Goal: Task Accomplishment & Management: Manage account settings

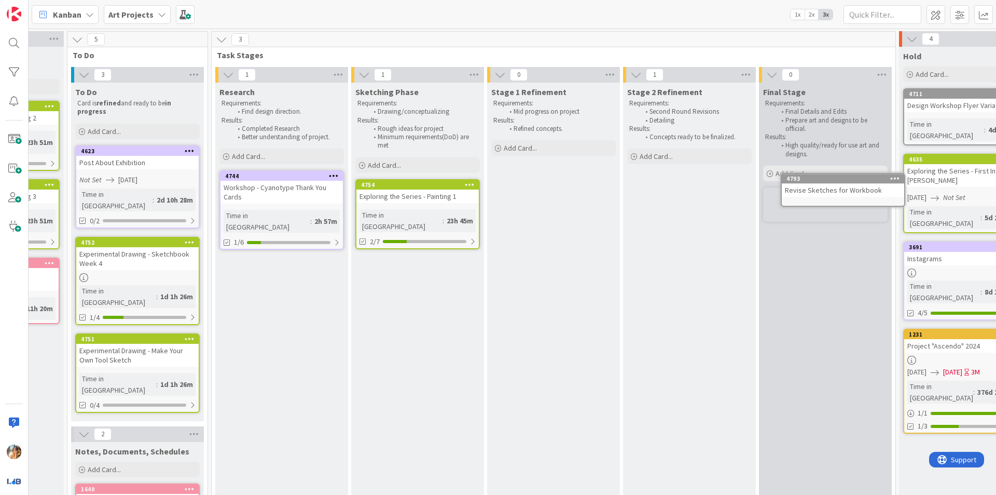
scroll to position [0, 240]
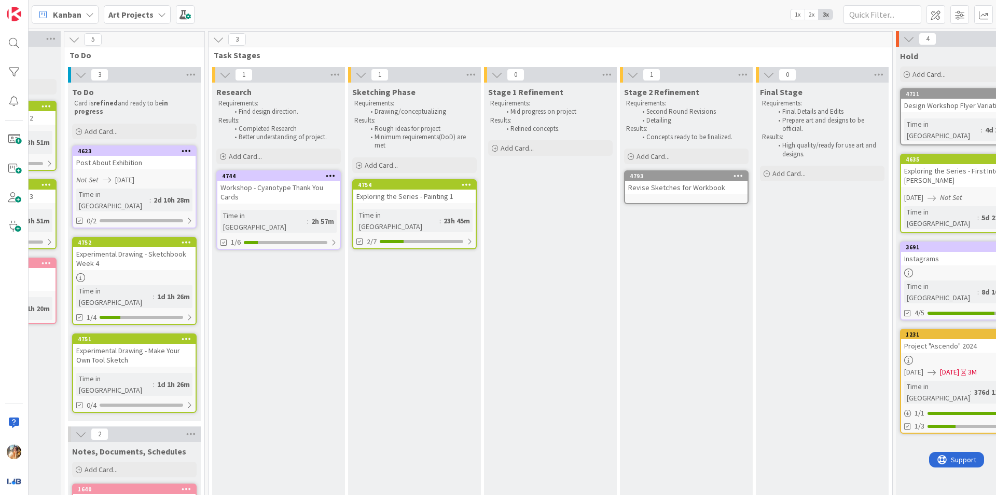
click at [709, 192] on div "Revise Sketches for Workbook" at bounding box center [686, 187] width 122 height 13
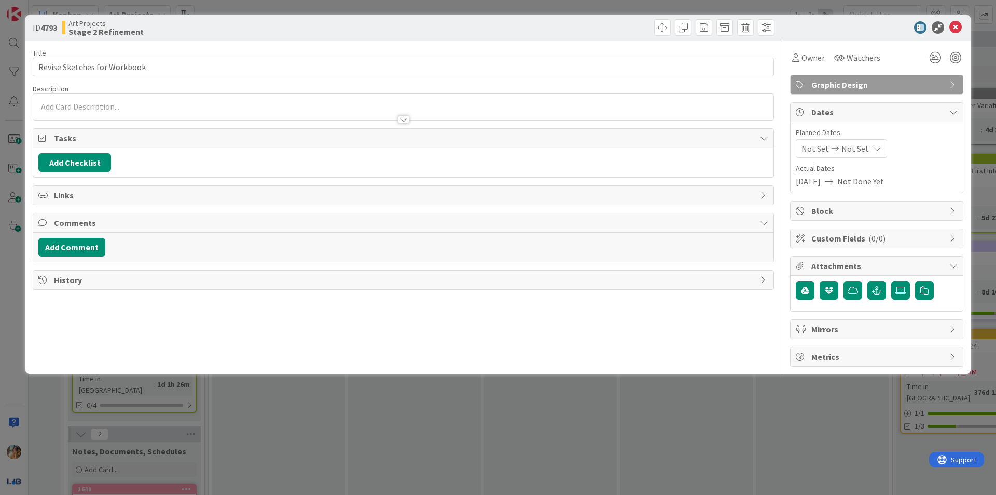
drag, startPoint x: 670, startPoint y: 423, endPoint x: 657, endPoint y: 321, distance: 102.6
click at [670, 422] on div "ID 4793 Art Projects Stage 2 Refinement Title 28 / 128 Revise Sketches for Work…" at bounding box center [498, 247] width 996 height 495
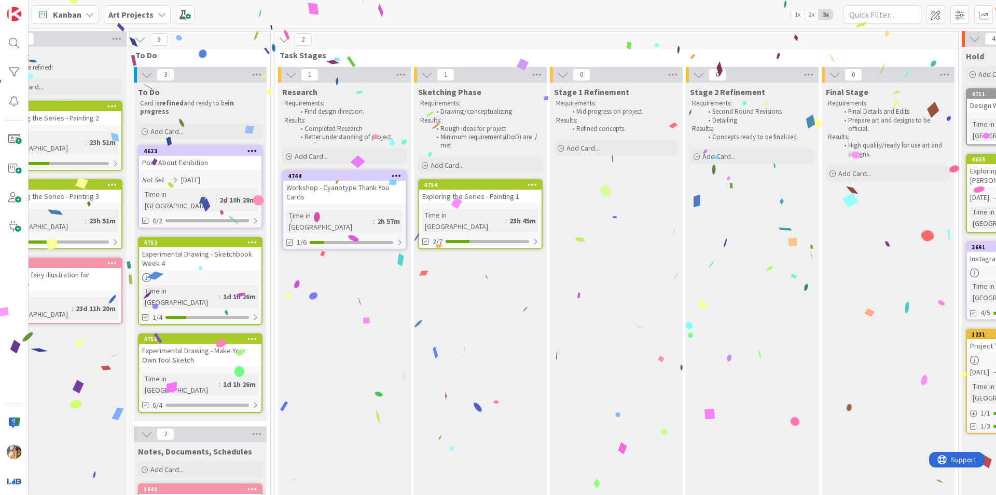
scroll to position [0, 129]
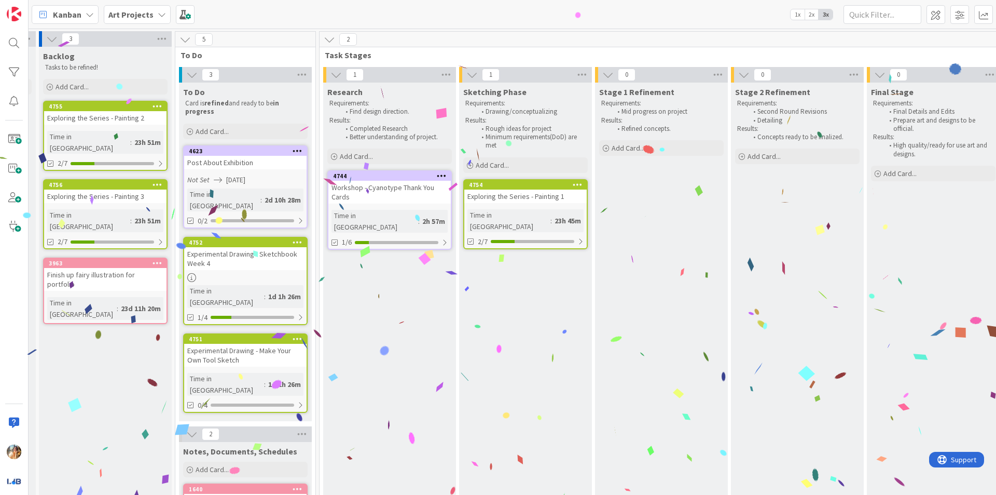
click at [158, 11] on icon at bounding box center [162, 14] width 8 height 8
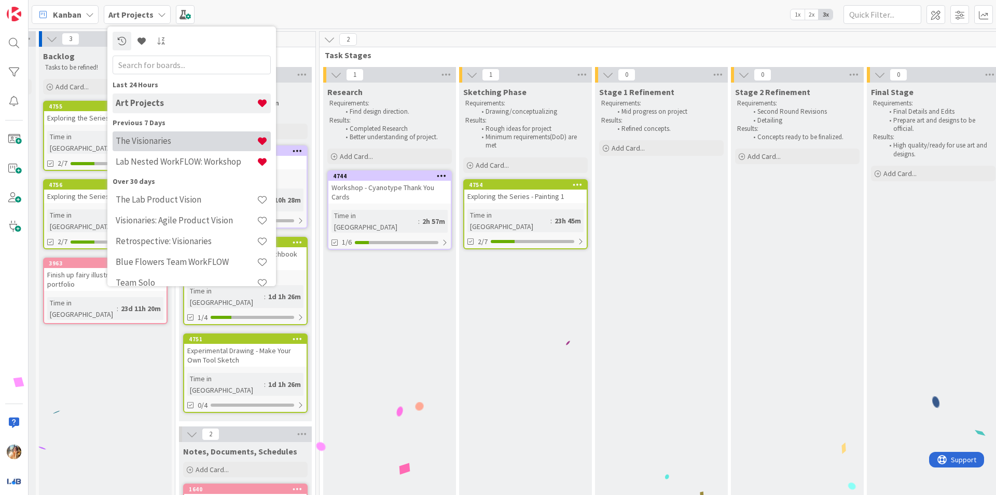
click at [176, 144] on h4 "The Visionaries" at bounding box center [186, 140] width 141 height 10
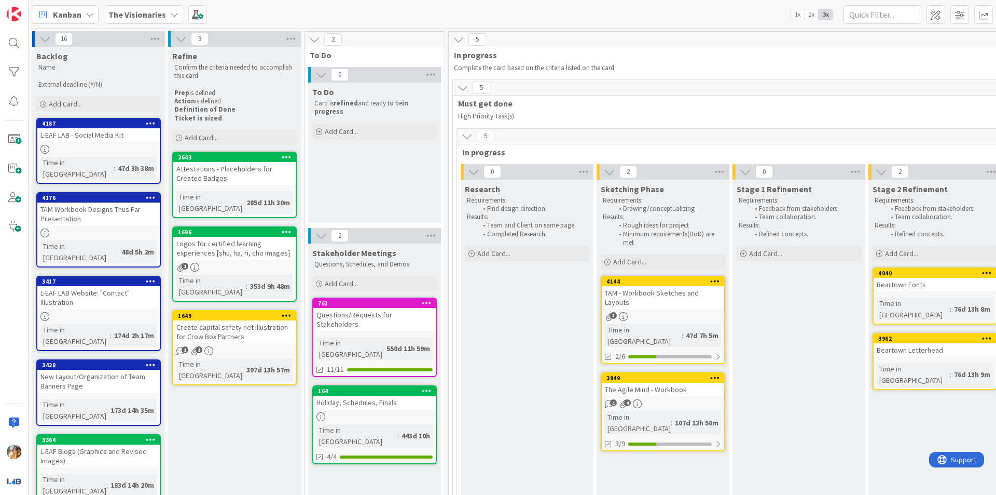
click at [704, 305] on div "TAM - Workbook Sketches and Layouts" at bounding box center [663, 297] width 122 height 23
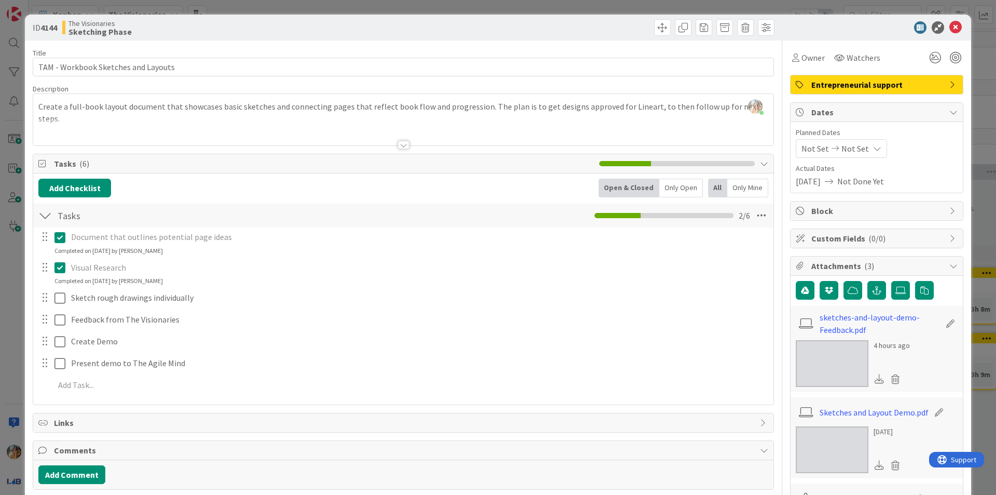
click at [758, 108] on div "[PERSON_NAME] just joined Create a full-book layout document that showcases bas…" at bounding box center [403, 119] width 741 height 51
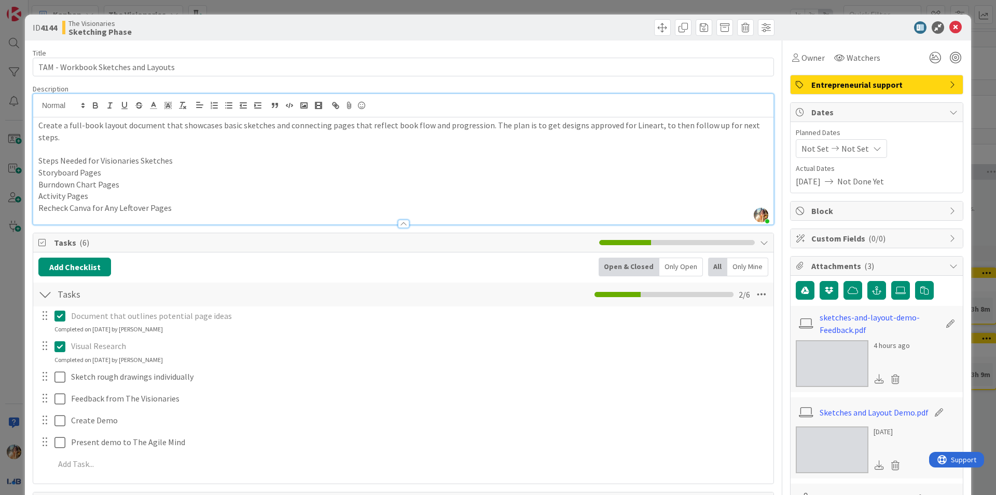
click at [187, 155] on p "Steps Needed for Visionaries Sketches" at bounding box center [403, 161] width 730 height 12
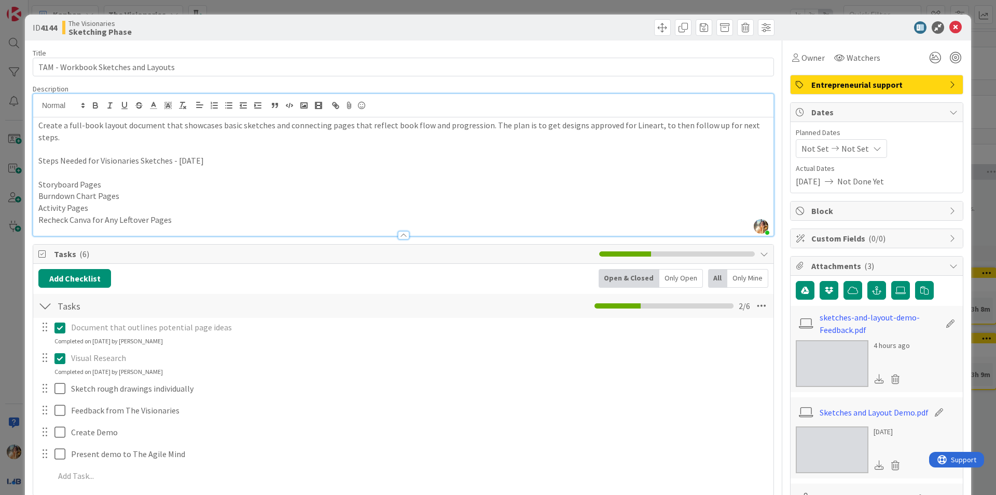
click at [0, 270] on div "ID 4144 The Visionaries Sketching Phase Title 35 / 128 TAM - Workbook Sketches …" at bounding box center [498, 247] width 996 height 495
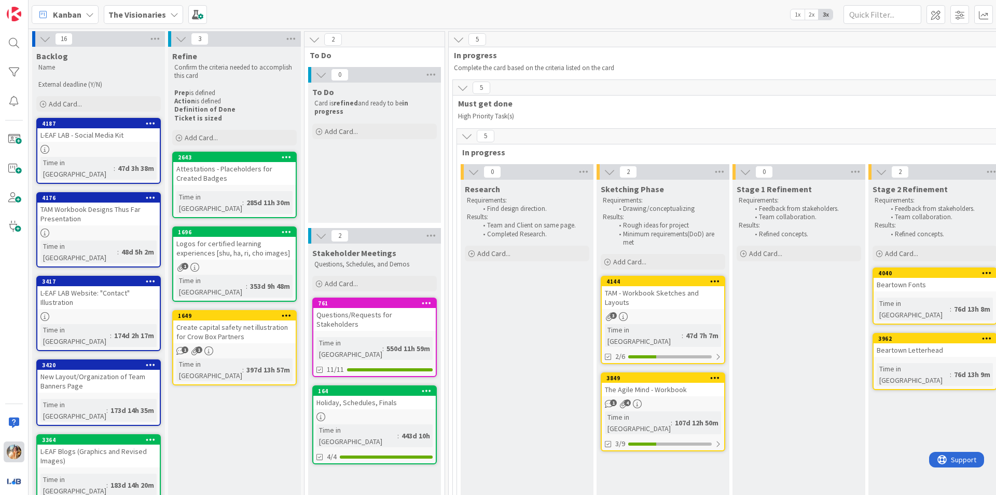
click at [4, 458] on div at bounding box center [14, 451] width 21 height 21
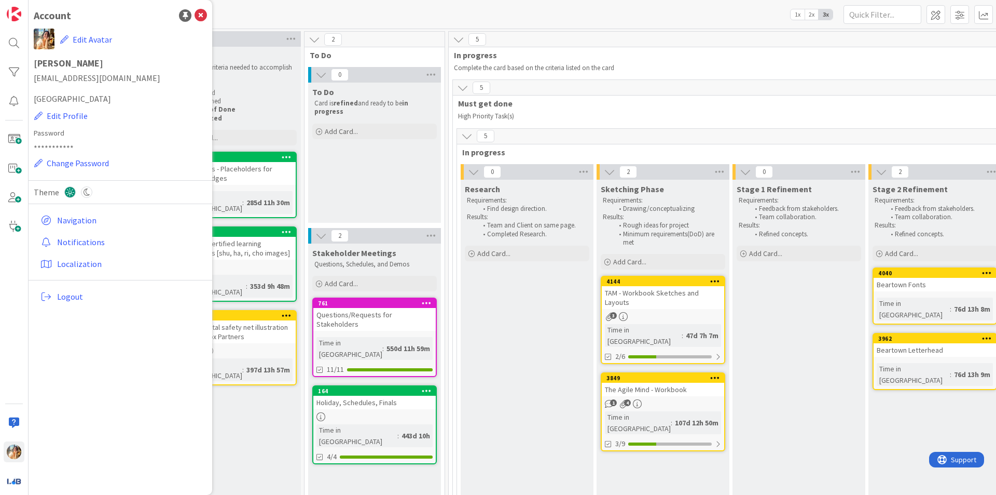
click at [272, 12] on div "Kanban The Visionaries 1x 2x 3x" at bounding box center [513, 14] width 968 height 29
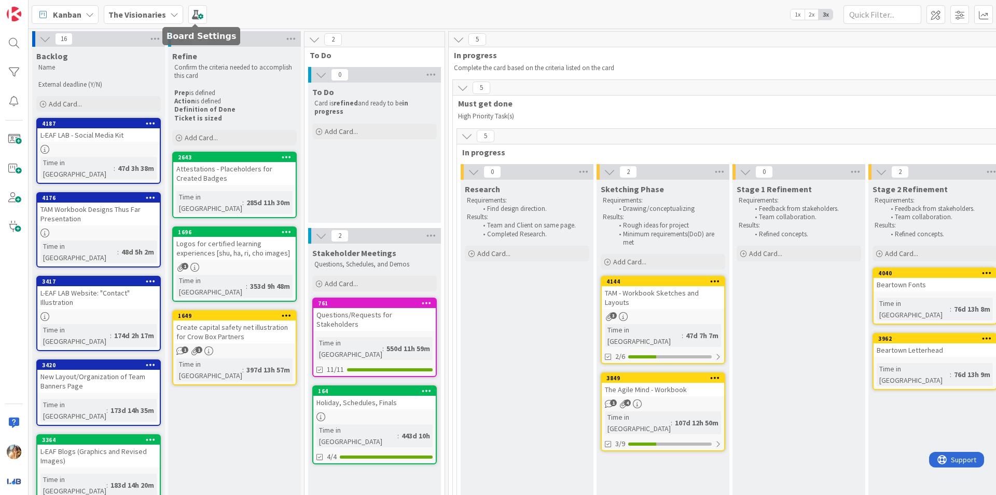
click at [149, 18] on b "The Visionaries" at bounding box center [137, 14] width 58 height 10
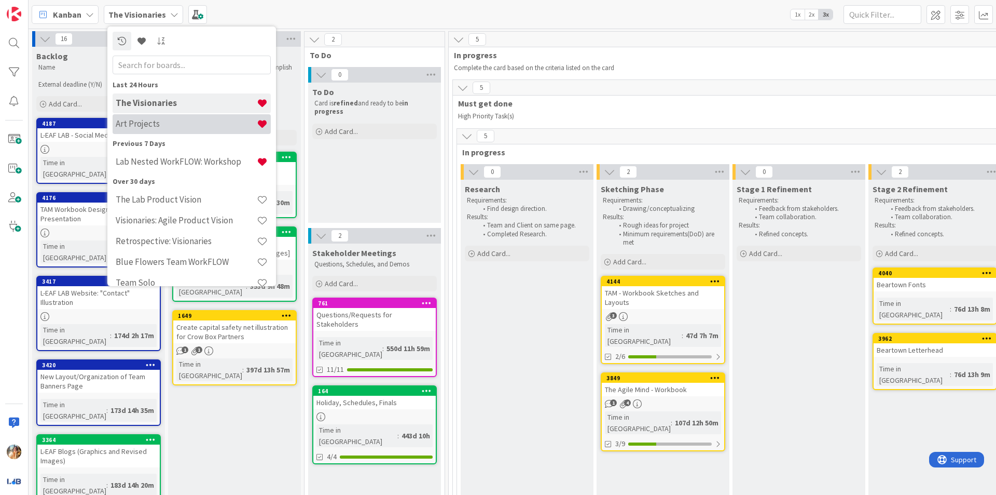
click at [179, 116] on div "Art Projects" at bounding box center [192, 124] width 158 height 20
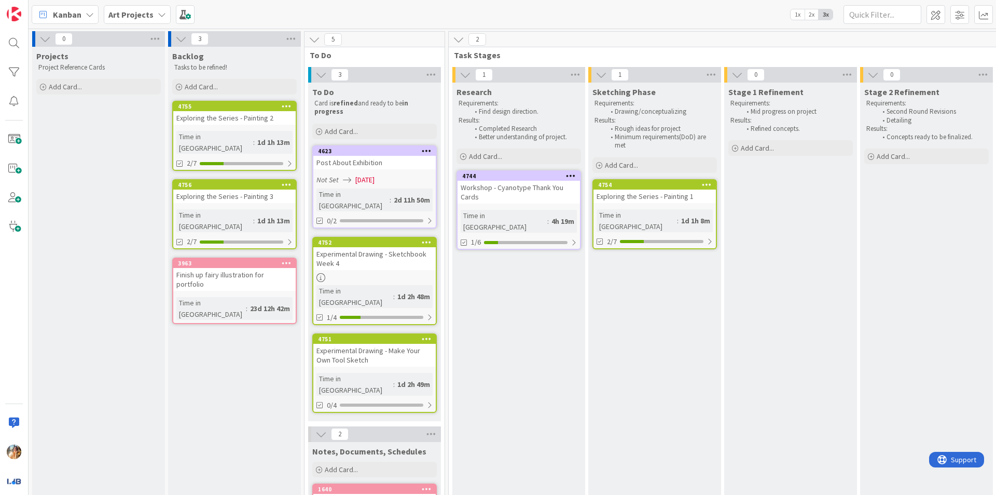
click at [412, 169] on link "4623 Post About Exhibition Not Set [DATE] Time in [GEOGRAPHIC_DATA] : 2d 11h 50…" at bounding box center [374, 186] width 125 height 83
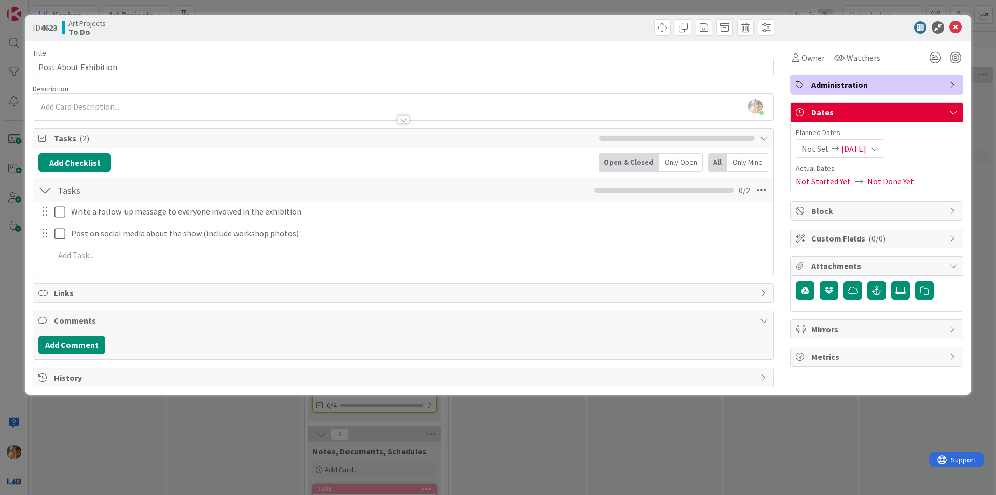
click at [874, 155] on div "Not Set [DATE]" at bounding box center [840, 148] width 89 height 19
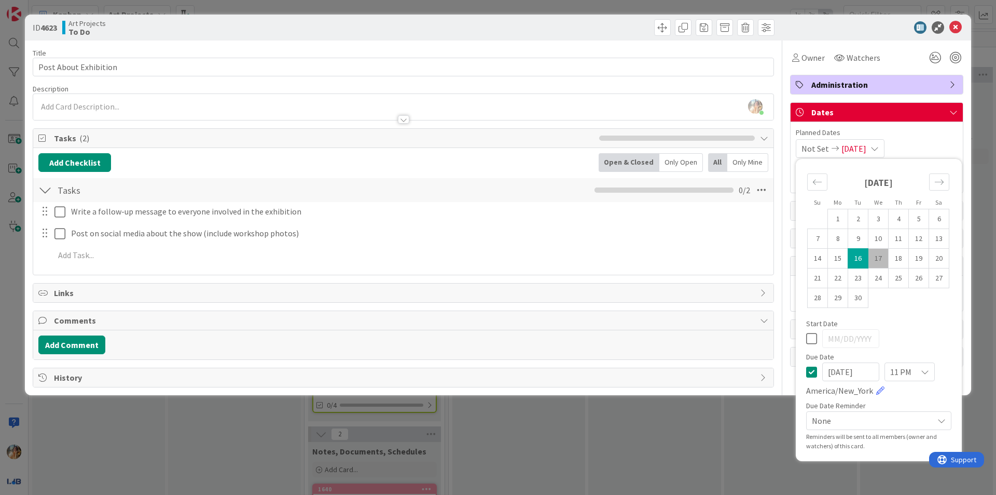
click at [851, 372] on input "[DATE]" at bounding box center [851, 371] width 57 height 19
click at [898, 259] on td "18" at bounding box center [899, 259] width 20 height 20
type input "[DATE]"
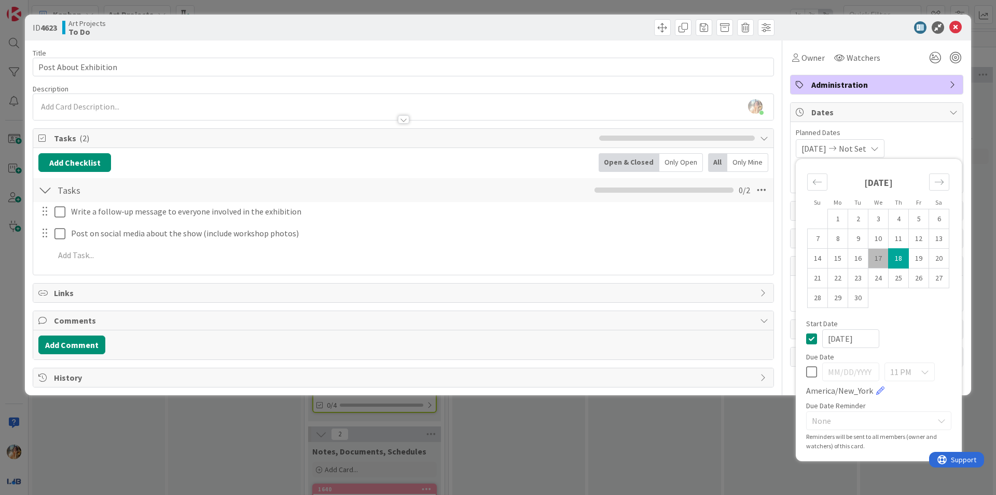
click at [806, 341] on div "Su Mo Tu We Th Fr Sa [DATE] 1 2 3 4 5 6 7 8 9 10 11 12 13 14 15 16 17 18 19 20 …" at bounding box center [879, 310] width 156 height 292
click at [810, 340] on icon at bounding box center [811, 338] width 11 height 12
click at [916, 262] on td "19" at bounding box center [919, 259] width 20 height 20
type input "[DATE]"
click at [651, 438] on div "ID 4623 Art Projects To Do Title 21 / 128 Post About Exhibition Description [PE…" at bounding box center [498, 247] width 996 height 495
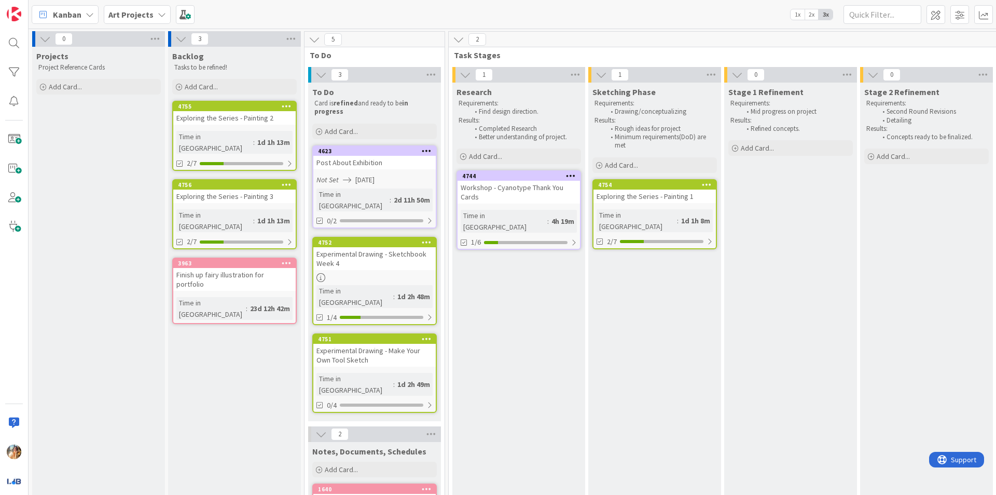
click at [415, 250] on div "Experimental Drawing - Sketchbook Week 4" at bounding box center [374, 258] width 122 height 23
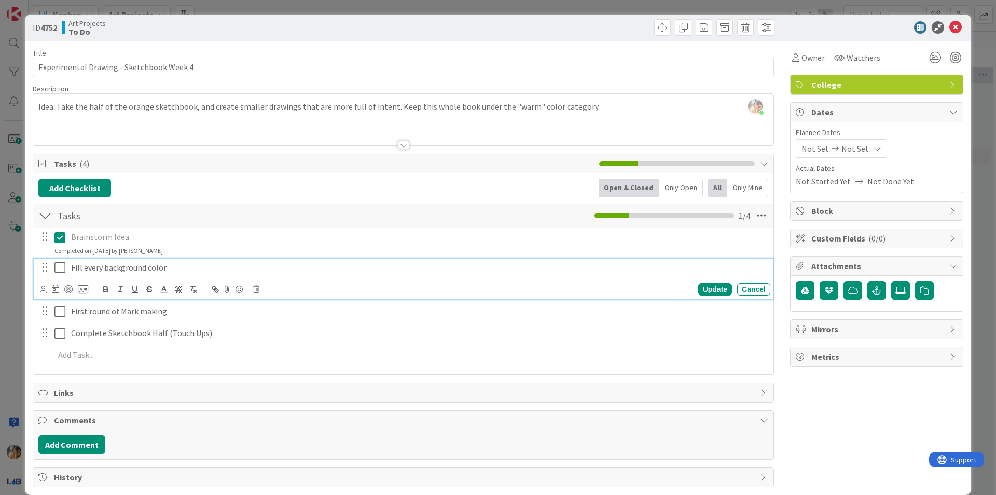
click at [207, 266] on p "Fill every background color" at bounding box center [418, 268] width 695 height 12
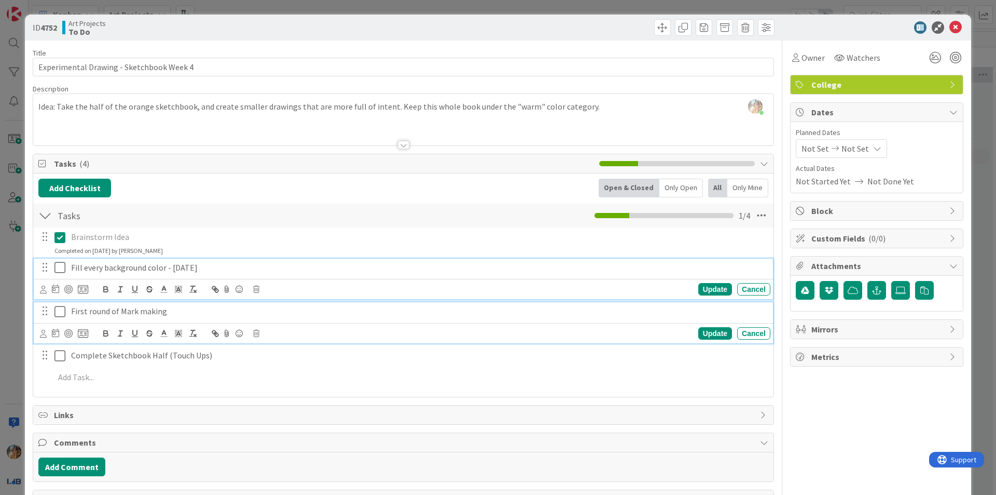
click at [210, 304] on div "First round of Mark making" at bounding box center [419, 311] width 704 height 18
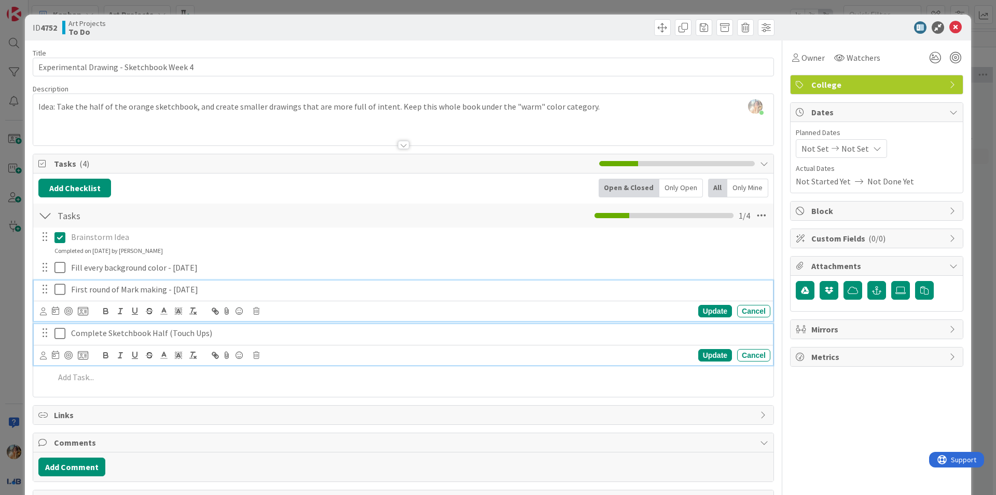
click at [245, 330] on p "Complete Sketchbook Half (Touch Ups)" at bounding box center [418, 333] width 695 height 12
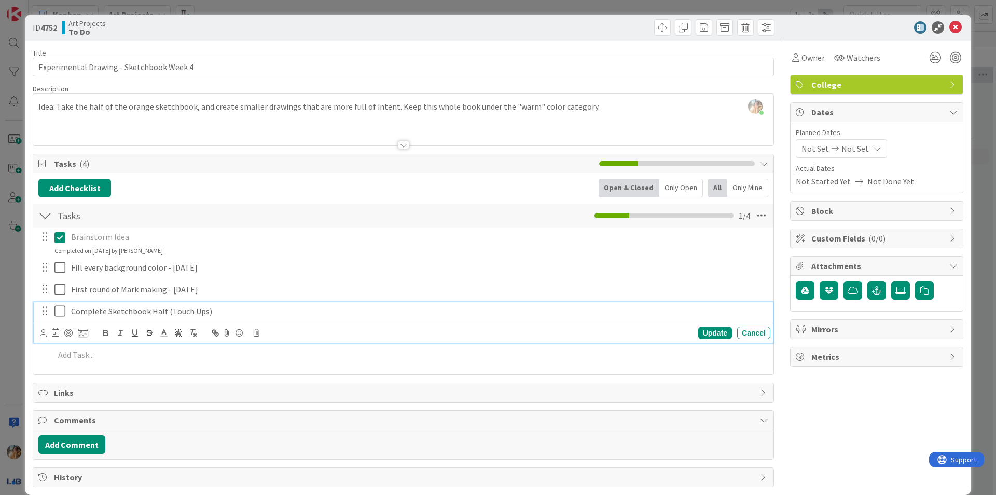
click at [318, 313] on p "Complete Sketchbook Half (Touch Ups)" at bounding box center [418, 311] width 695 height 12
click at [0, 331] on div "ID 4752 Art Projects To Do Title 40 / 128 Experimental Drawing - Sketchbook Wee…" at bounding box center [498, 247] width 996 height 495
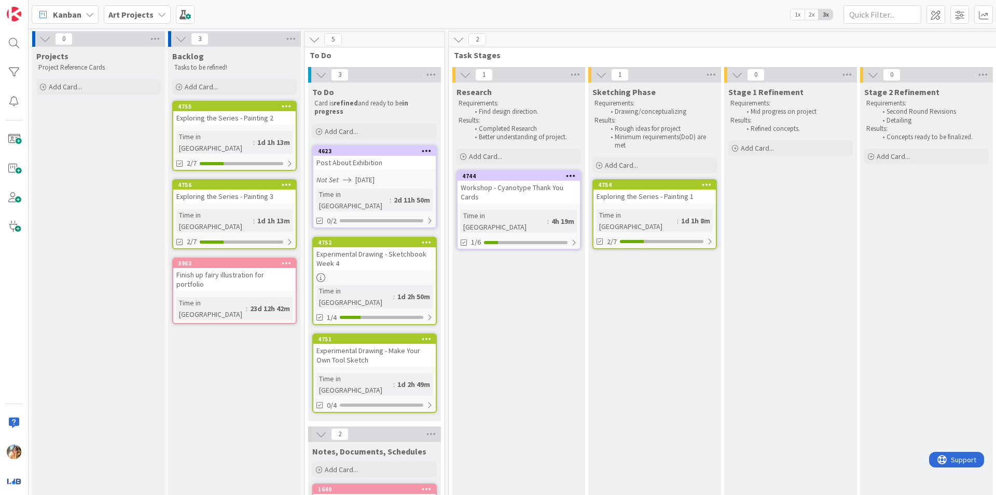
click at [418, 344] on div "Experimental Drawing - Make Your Own Tool Sketch" at bounding box center [374, 355] width 122 height 23
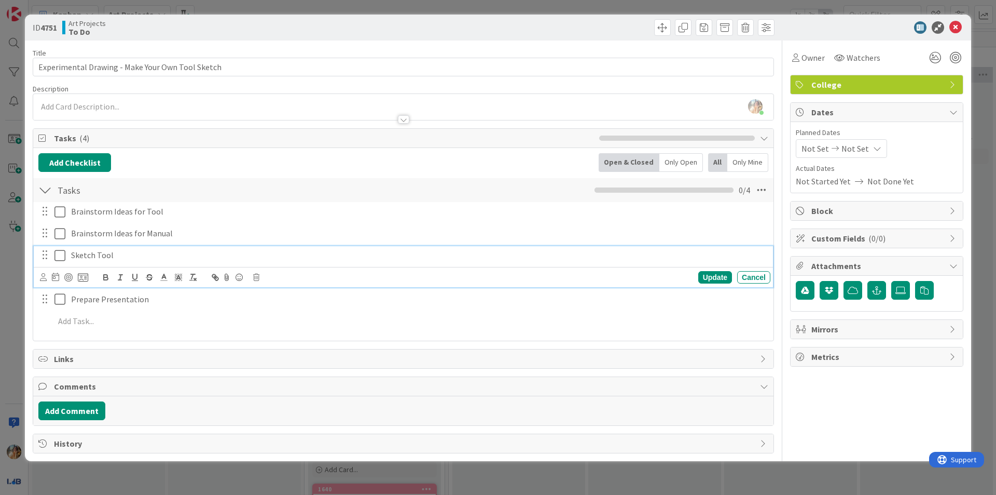
click at [189, 261] on p "Sketch Tool" at bounding box center [418, 255] width 695 height 12
click at [0, 280] on div "ID 4751 Art Projects To Do Title 48 / 128 Experimental Drawing - Make Your Own …" at bounding box center [498, 247] width 996 height 495
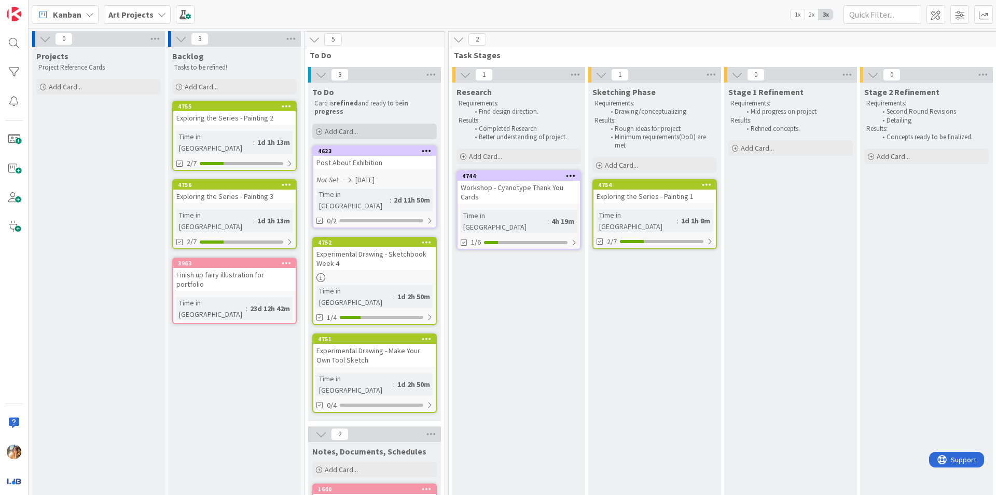
click at [403, 128] on div "Add Card..." at bounding box center [374, 132] width 125 height 16
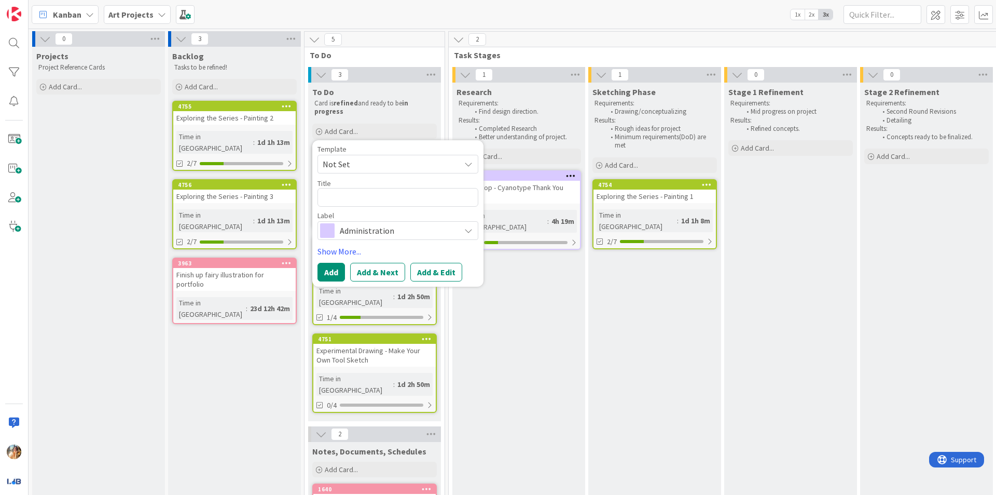
click at [381, 229] on span "Administration" at bounding box center [397, 230] width 115 height 15
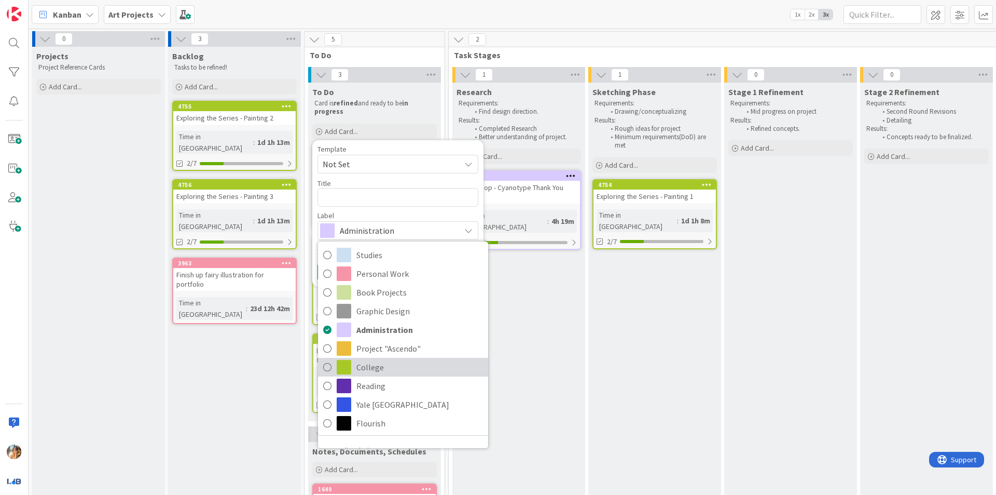
click at [396, 359] on span "College" at bounding box center [420, 367] width 127 height 16
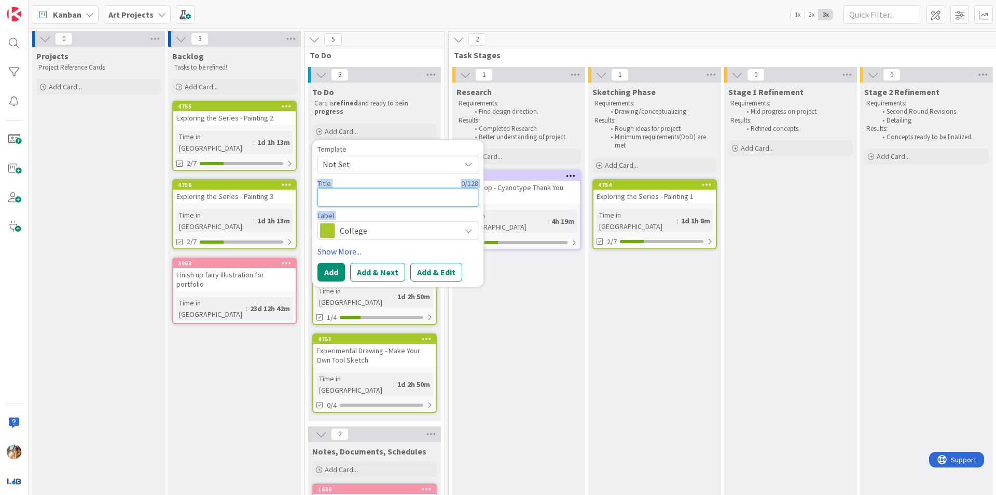
click at [395, 194] on textarea at bounding box center [398, 197] width 161 height 19
type textarea "x"
type textarea "E"
type textarea "x"
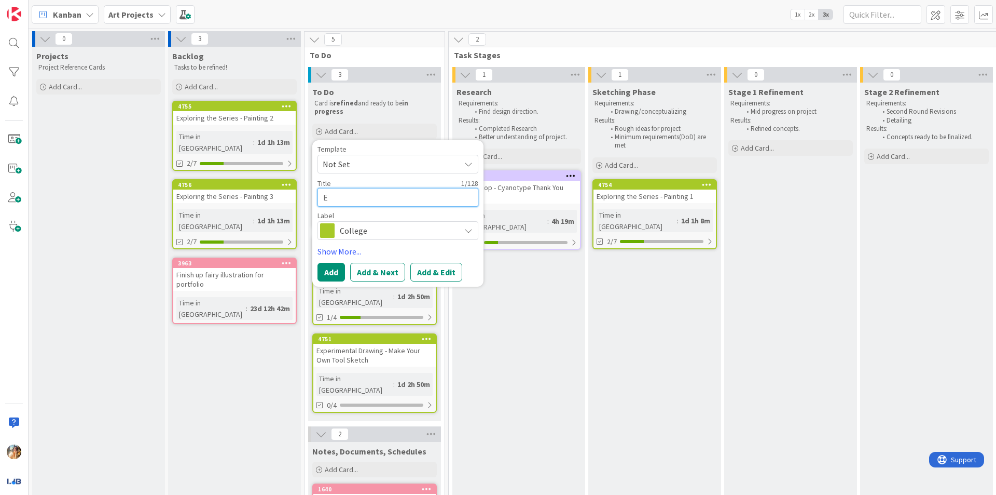
type textarea "Ex"
type textarea "x"
type textarea "Exp"
type textarea "x"
type textarea "Expe"
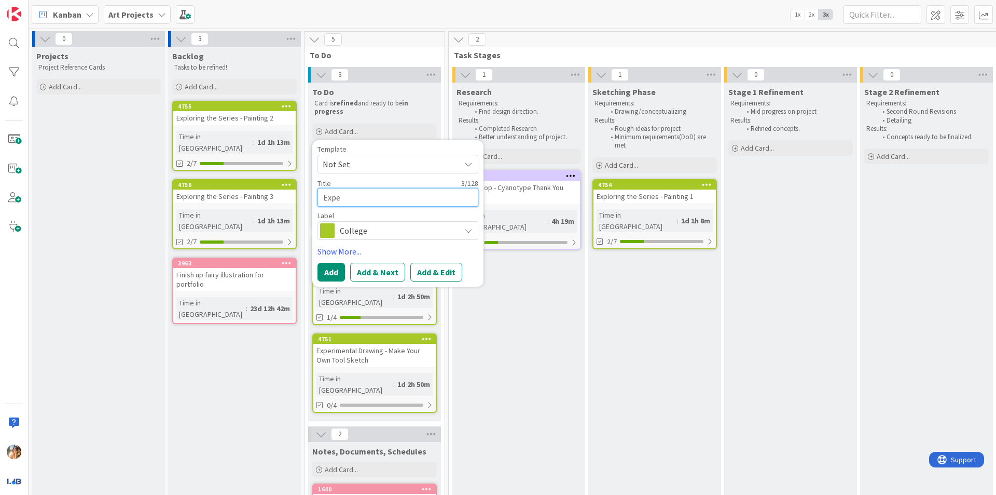
type textarea "x"
type textarea "Exper"
type textarea "x"
type textarea "Experi"
type textarea "x"
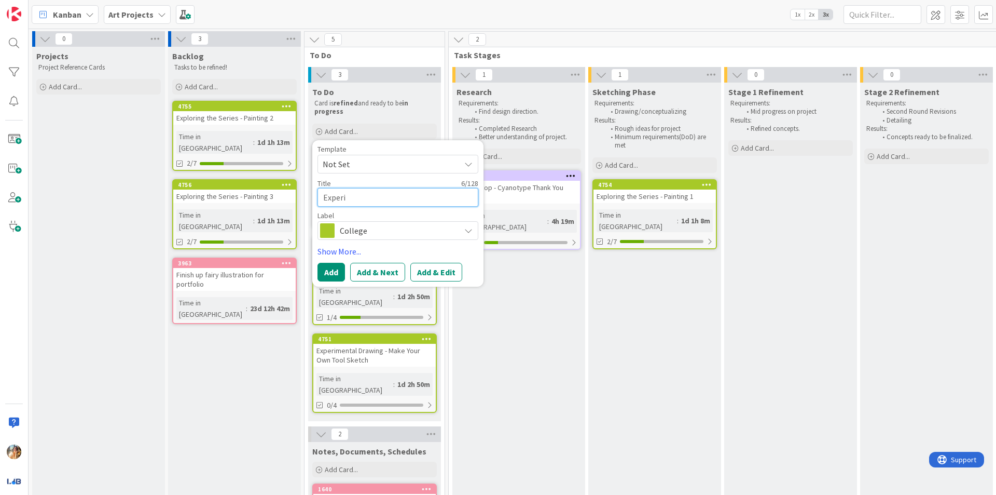
type textarea "Experim"
type textarea "x"
type textarea "Experime"
type textarea "x"
type textarea "Experiment"
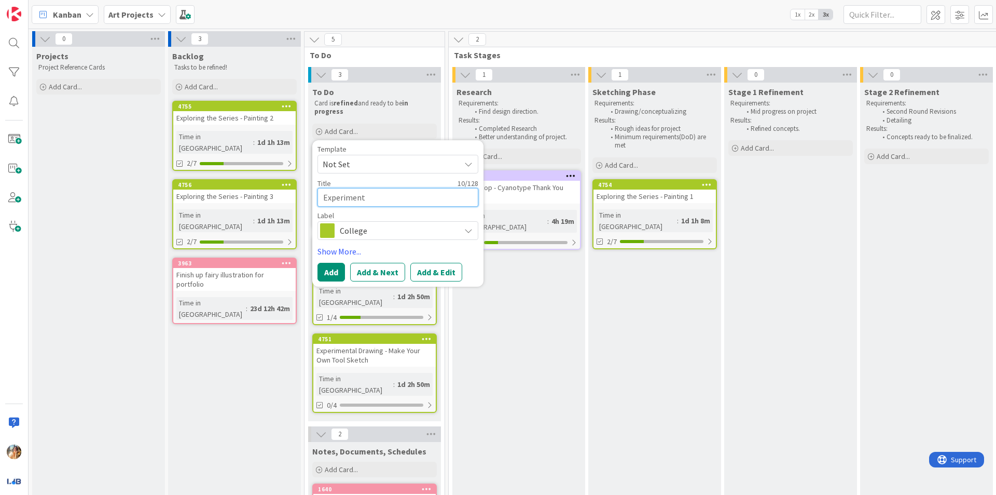
type textarea "x"
type textarea "Experimenta"
type textarea "x"
type textarea "Experimental"
type textarea "x"
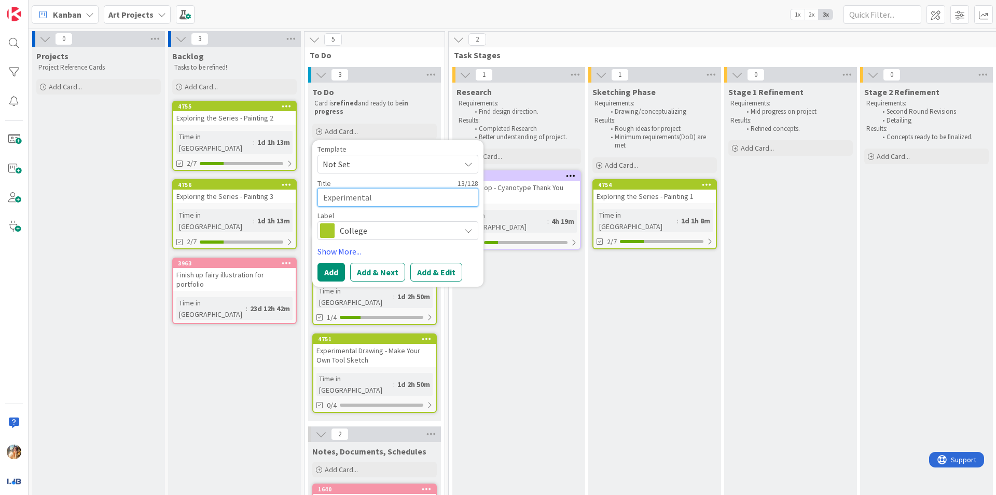
type textarea "Experimental D"
type textarea "x"
type textarea "Experimental Dr"
type textarea "x"
type textarea "Experimental Dra"
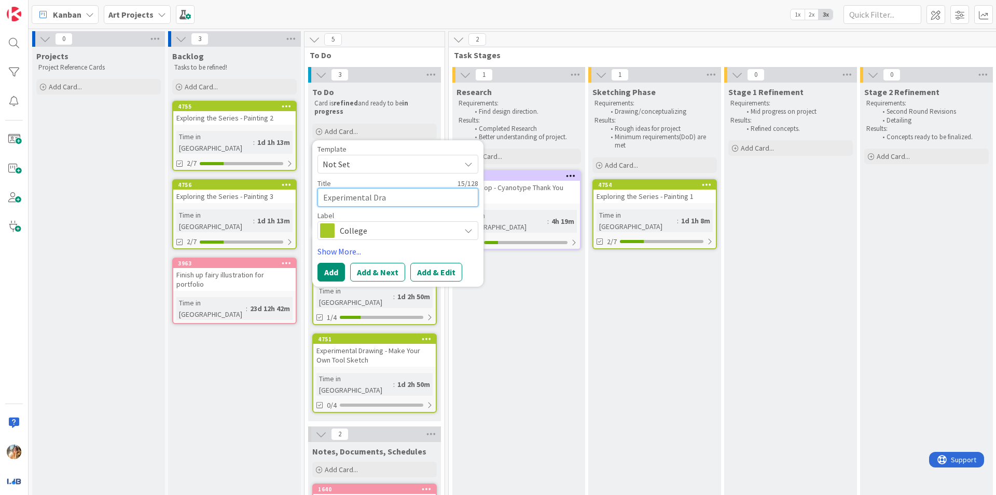
type textarea "x"
type textarea "Experimental Drawi"
type textarea "x"
type textarea "Experimental Drawin"
type textarea "x"
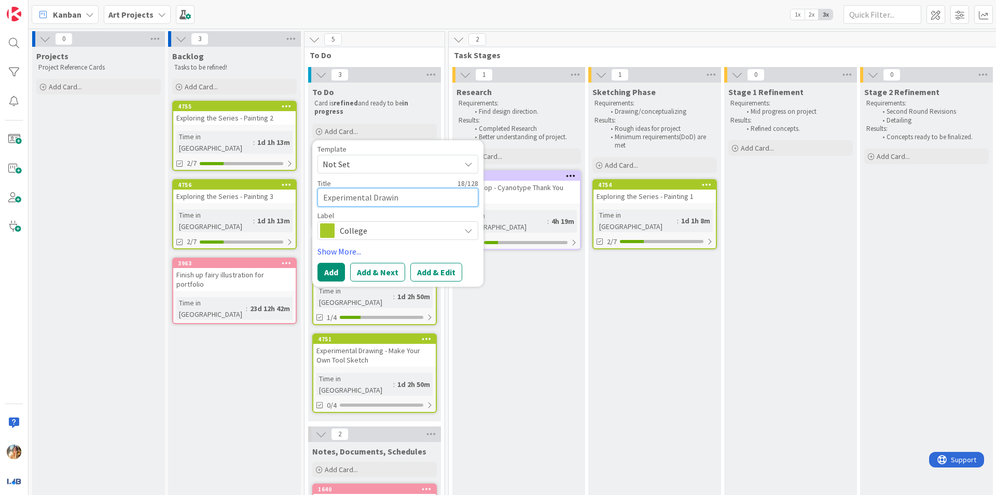
type textarea "Experimental Drawing"
type textarea "x"
type textarea "Experimental Drawing"
type textarea "x"
type textarea "Experimental Drawing -"
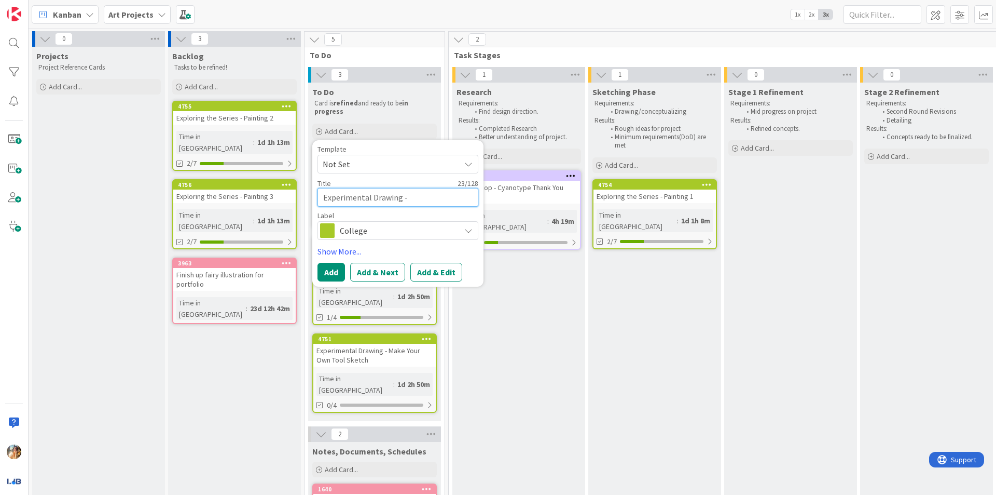
type textarea "x"
type textarea "Experimental Drawing -"
type textarea "x"
type textarea "Experimental Drawing - W"
type textarea "x"
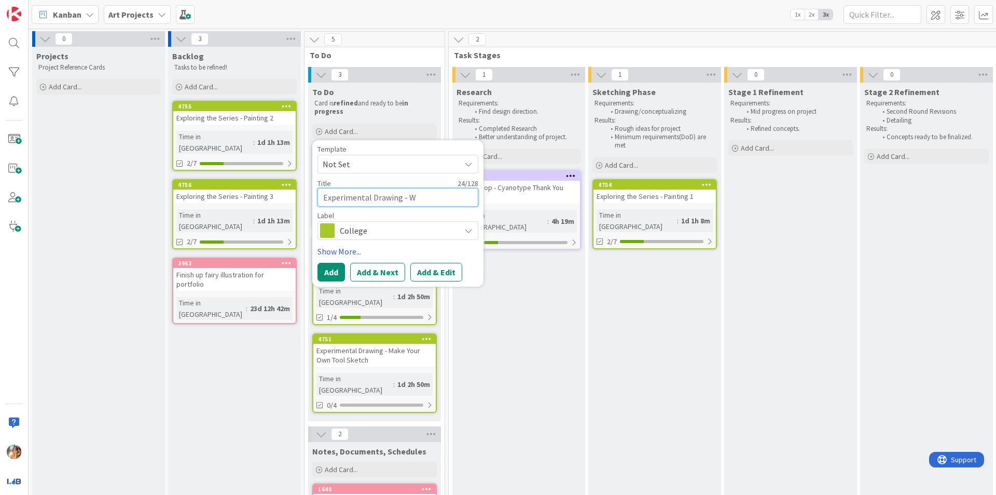
type textarea "Experimental Drawing - We"
type textarea "x"
type textarea "Experimental Drawing - Wee"
type textarea "x"
type textarea "Experimental Drawing - Week"
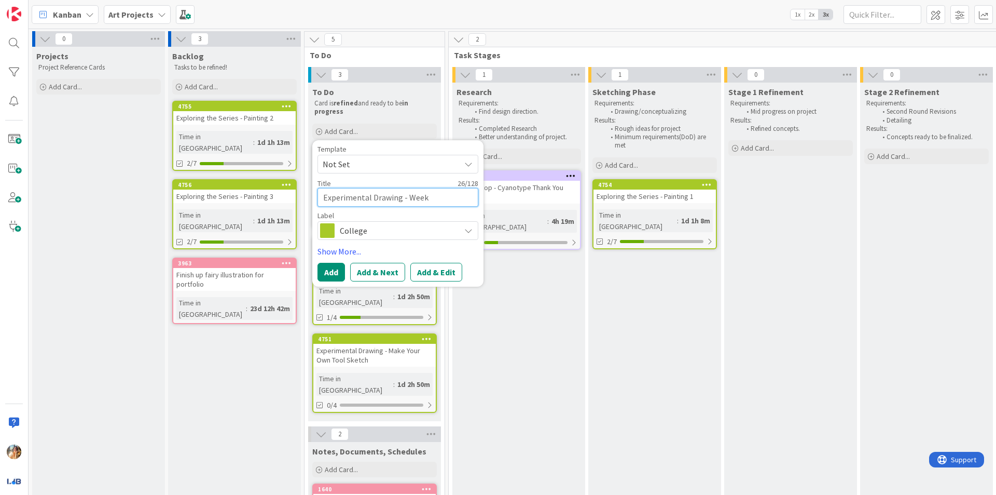
type textarea "x"
type textarea "Experimental Drawing - Week"
type textarea "x"
type textarea "Experimental Drawing - Week 3"
type textarea "x"
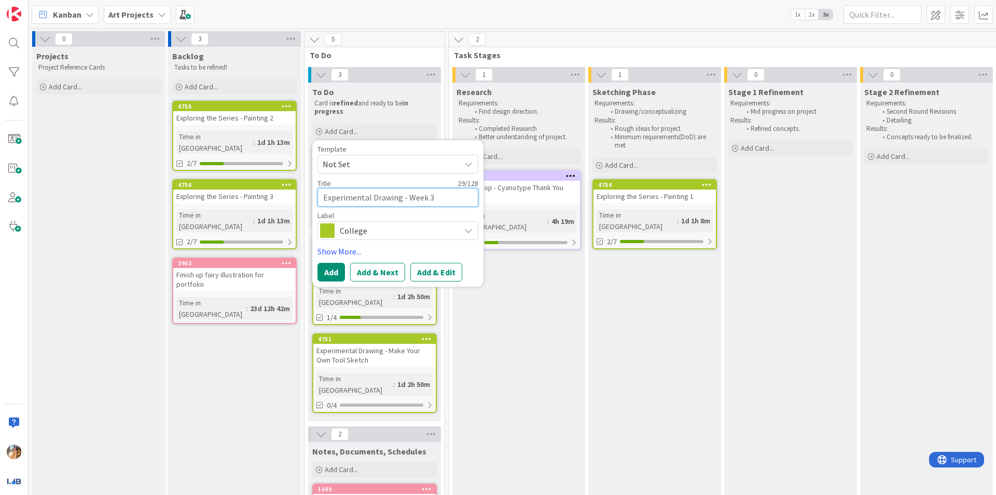
type textarea "Experimental Drawing - Week 3"
type textarea "x"
type textarea "Experimental Drawing - Week 3 P"
type textarea "x"
type textarea "Experimental Drawing - Week 3 Pr"
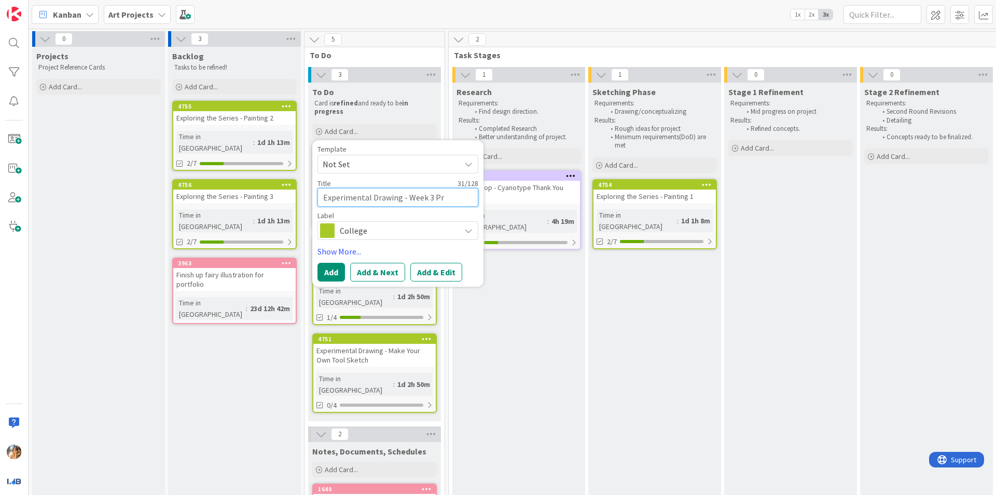
type textarea "x"
type textarea "Experimental Drawing - Week 3 Pro"
type textarea "x"
type textarea "Experimental Drawing - Week 3 Proj"
type textarea "x"
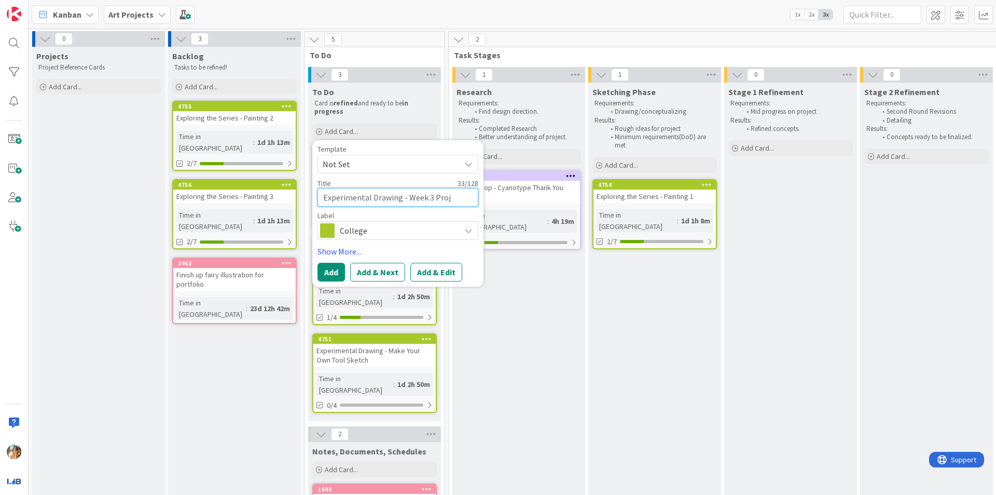
type textarea "Experimental Drawing - Week 3 Proje"
type textarea "x"
type textarea "Experimental Drawing - Week 3 Projec"
type textarea "x"
type textarea "Experimental Drawing - Week 3 Project"
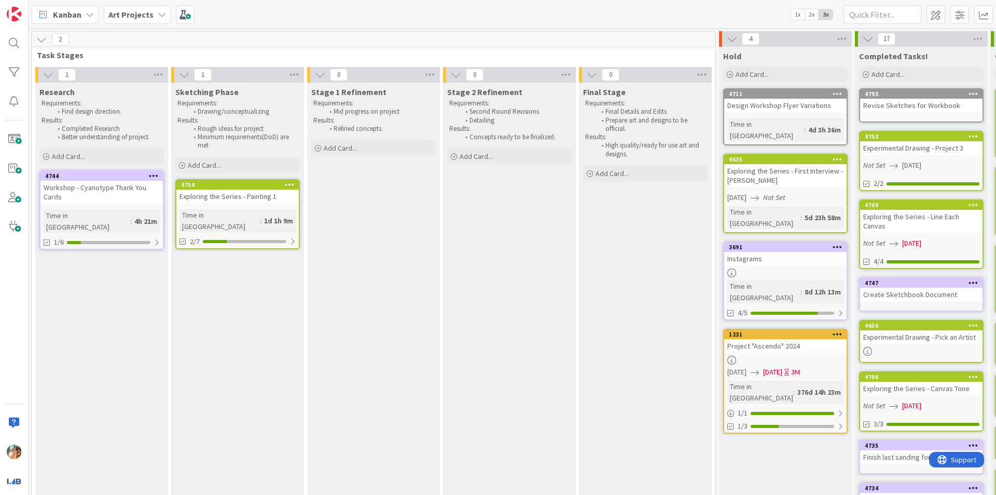
scroll to position [0, 203]
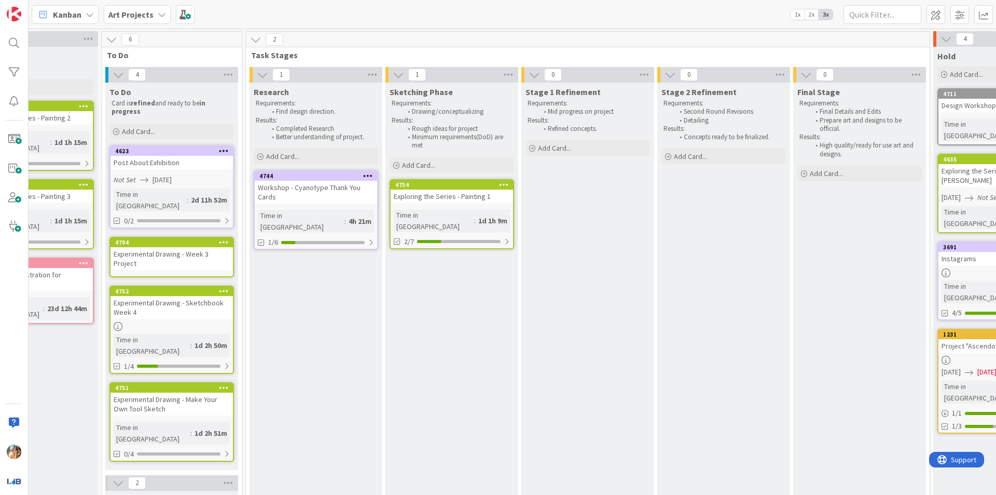
click at [220, 238] on icon at bounding box center [224, 241] width 10 height 7
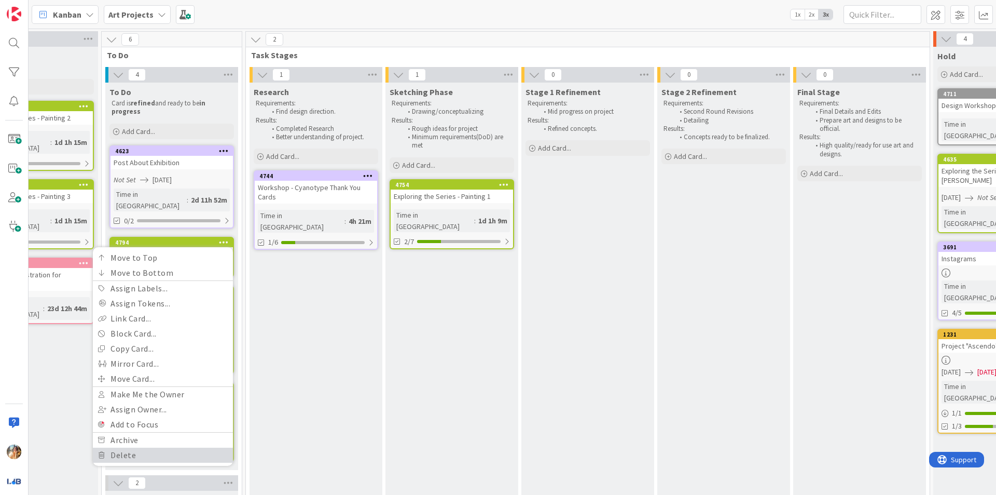
click at [166, 447] on link "Delete" at bounding box center [163, 454] width 140 height 15
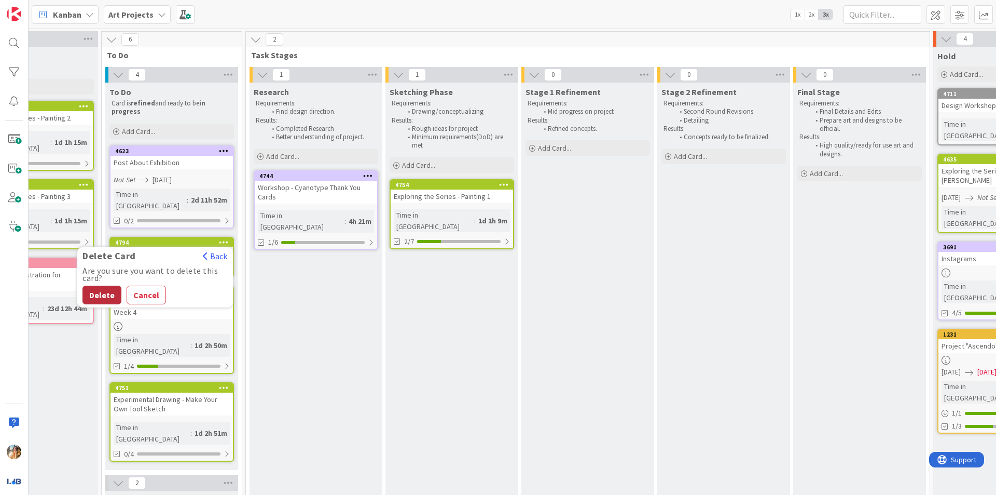
click at [118, 285] on button "Delete" at bounding box center [102, 294] width 39 height 19
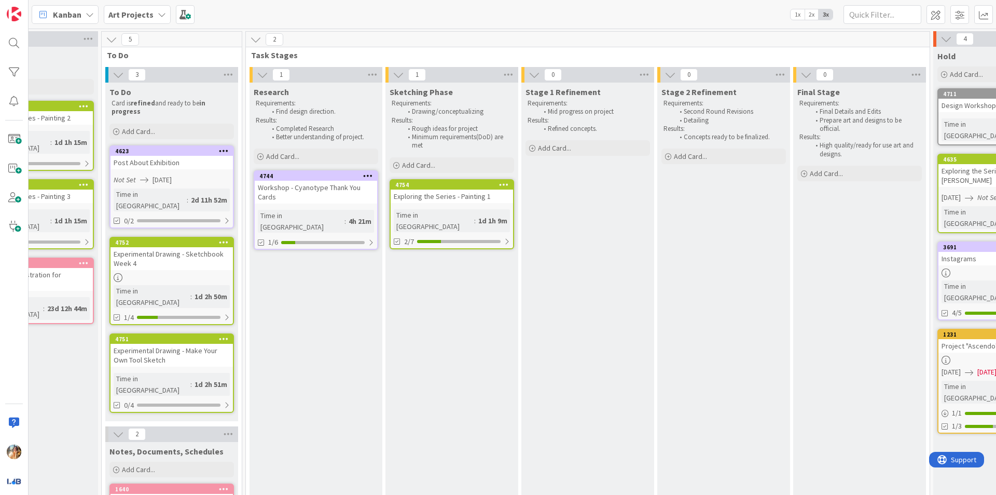
scroll to position [0, 518]
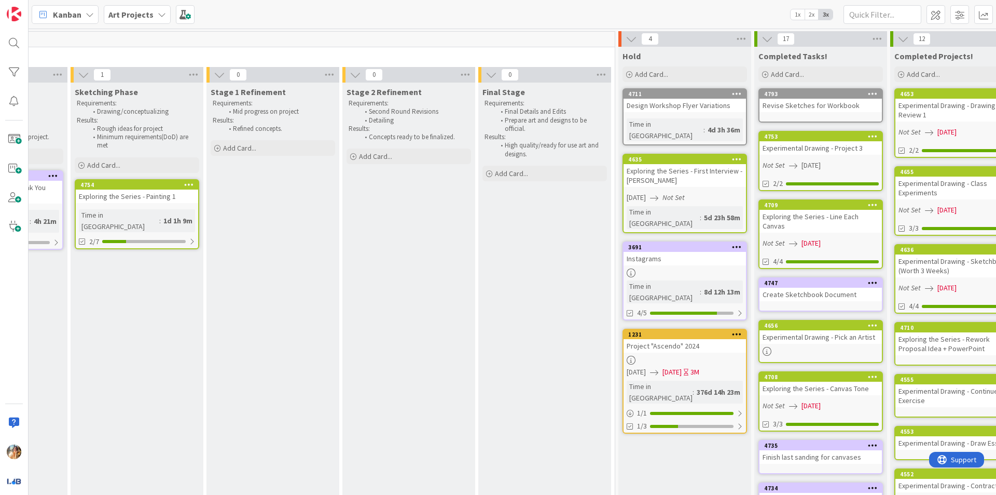
click at [808, 142] on div "Experimental Drawing - Project 3" at bounding box center [821, 147] width 122 height 13
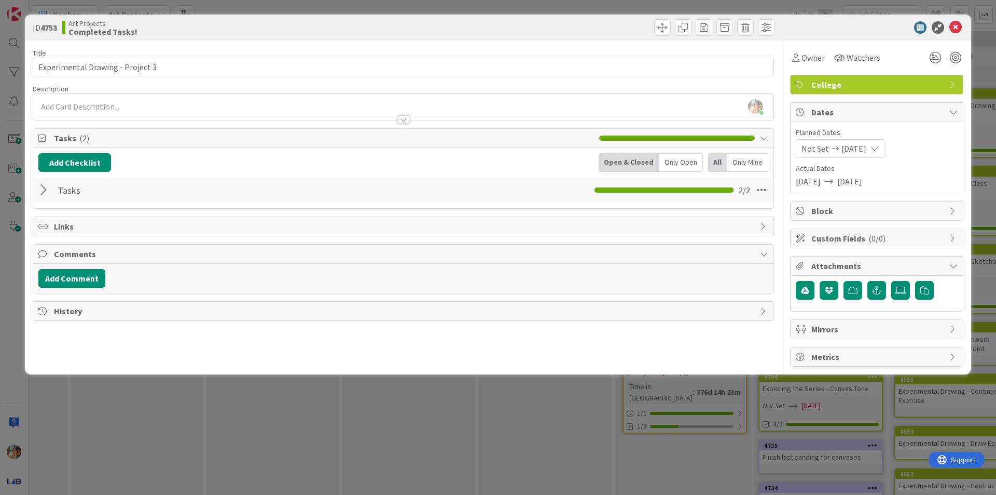
click at [45, 187] on div at bounding box center [44, 190] width 13 height 19
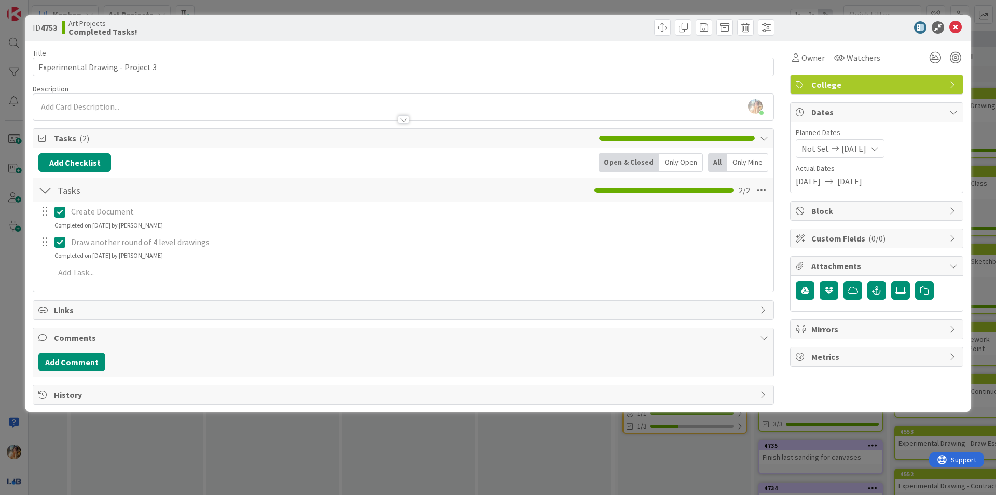
click at [59, 243] on icon at bounding box center [59, 242] width 11 height 12
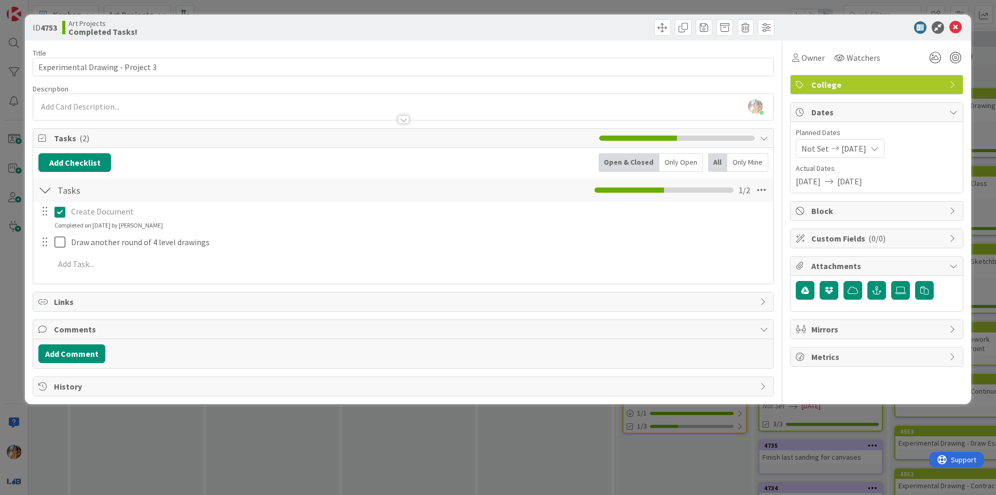
click at [515, 482] on div "ID 4753 Art Projects Completed Tasks! Title 32 / 128 Experimental Drawing - Pro…" at bounding box center [498, 247] width 996 height 495
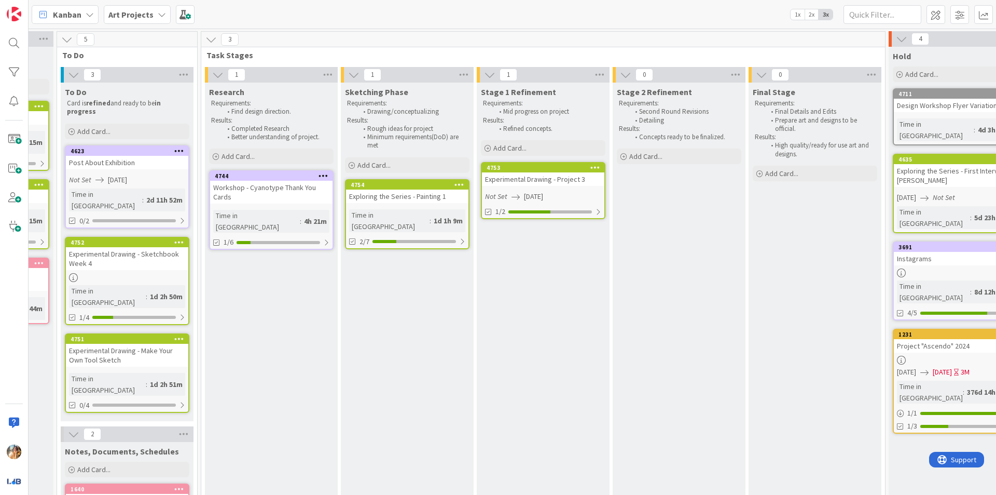
scroll to position [0, 248]
click at [399, 198] on div "Exploring the Series - Painting 1" at bounding box center [407, 195] width 122 height 13
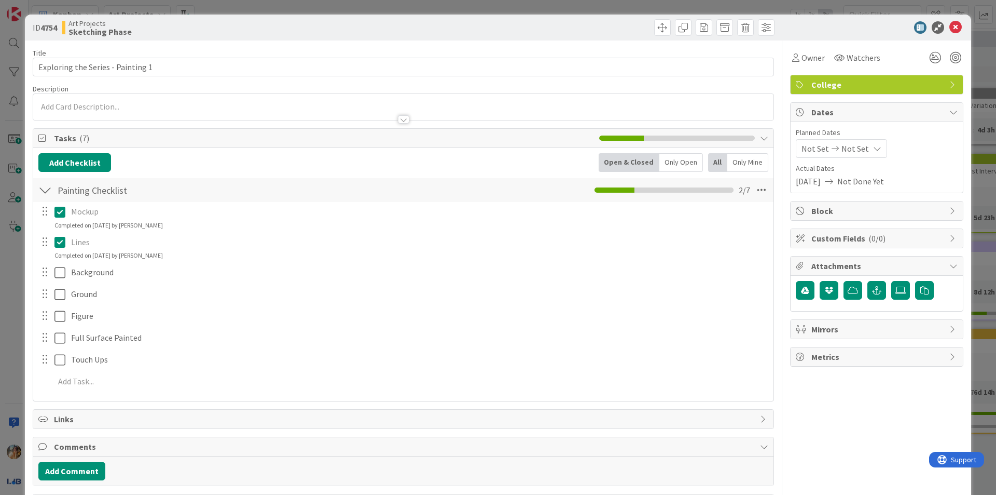
click at [15, 318] on div "ID 4754 Art Projects Sketching Phase Title 33 / 128 Exploring the Series - Pain…" at bounding box center [498, 247] width 996 height 495
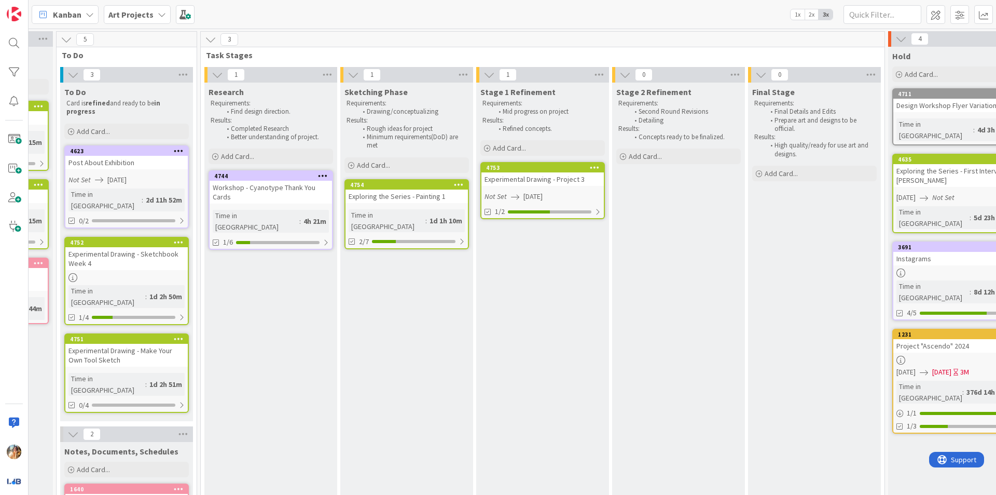
click at [458, 198] on div "Exploring the Series - Painting 1" at bounding box center [407, 195] width 122 height 13
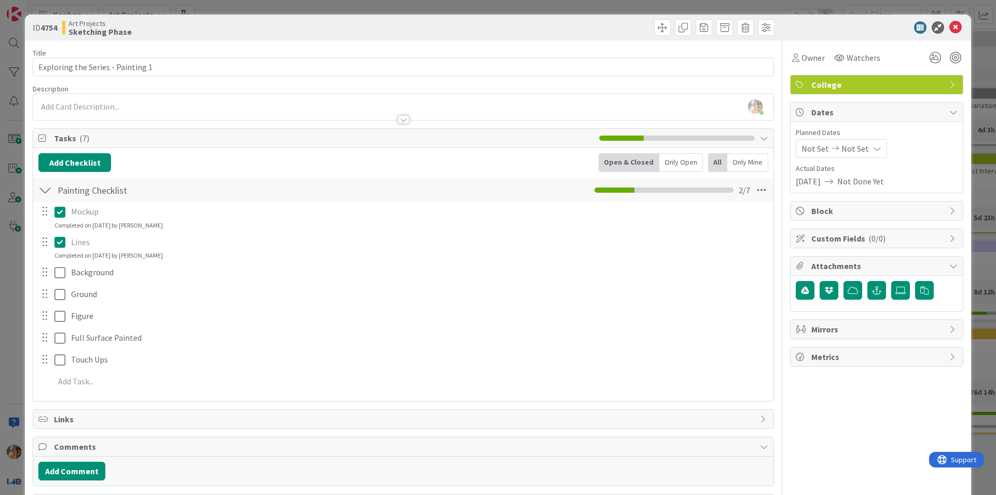
click at [0, 306] on div "ID 4754 Art Projects Sketching Phase Title 33 / 128 Exploring the Series - Pain…" at bounding box center [498, 247] width 996 height 495
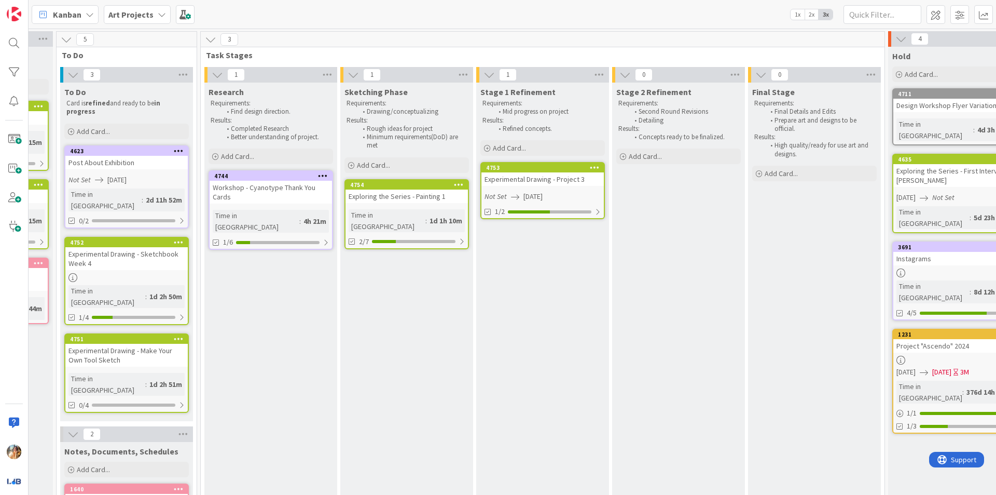
click at [3, 451] on div at bounding box center [14, 247] width 29 height 495
click at [12, 451] on img at bounding box center [14, 451] width 15 height 15
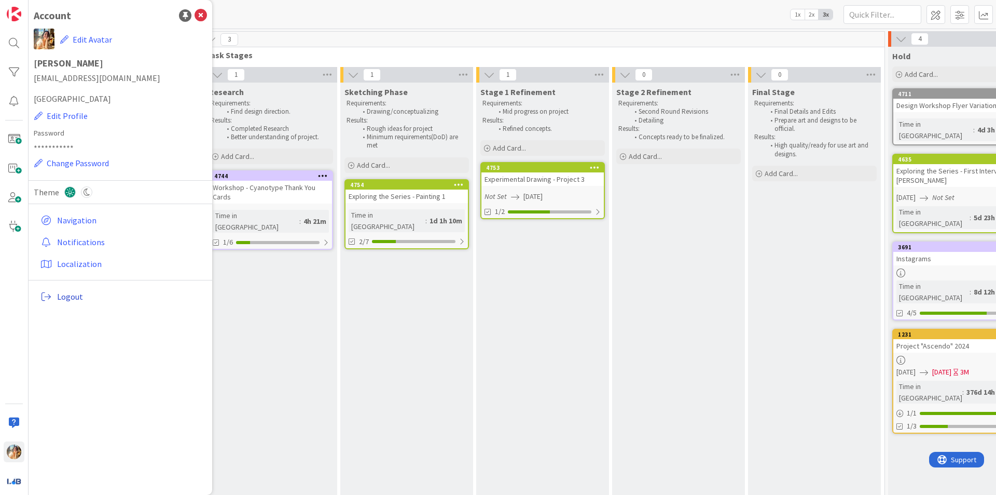
click at [162, 299] on span "Logout" at bounding box center [130, 296] width 146 height 12
